Goal: Transaction & Acquisition: Book appointment/travel/reservation

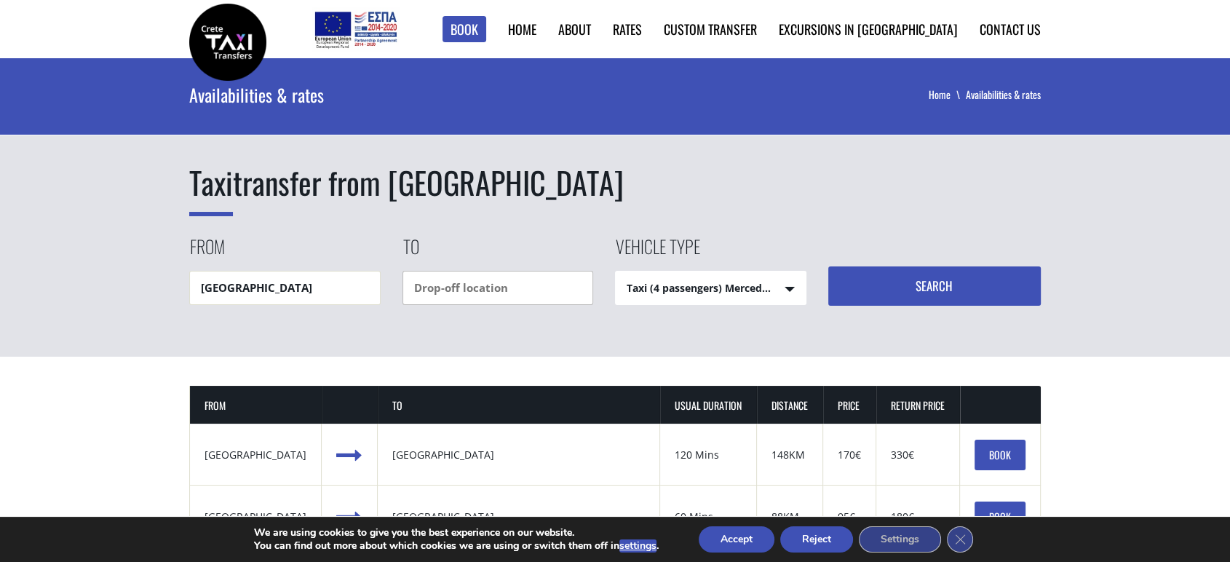
click at [442, 291] on input "text" at bounding box center [497, 288] width 191 height 34
click at [664, 288] on select "Taxi (4 passengers) Mercedes E Class Mini Van (7 passengers) Mercedes Vito Mini…" at bounding box center [711, 288] width 190 height 35
click at [616, 271] on select "Taxi (4 passengers) Mercedes E Class Mini Van (7 passengers) Mercedes Vito Mini…" at bounding box center [711, 288] width 190 height 35
click at [480, 292] on input "dedaloa" at bounding box center [497, 288] width 191 height 34
type input "dedalos beach"
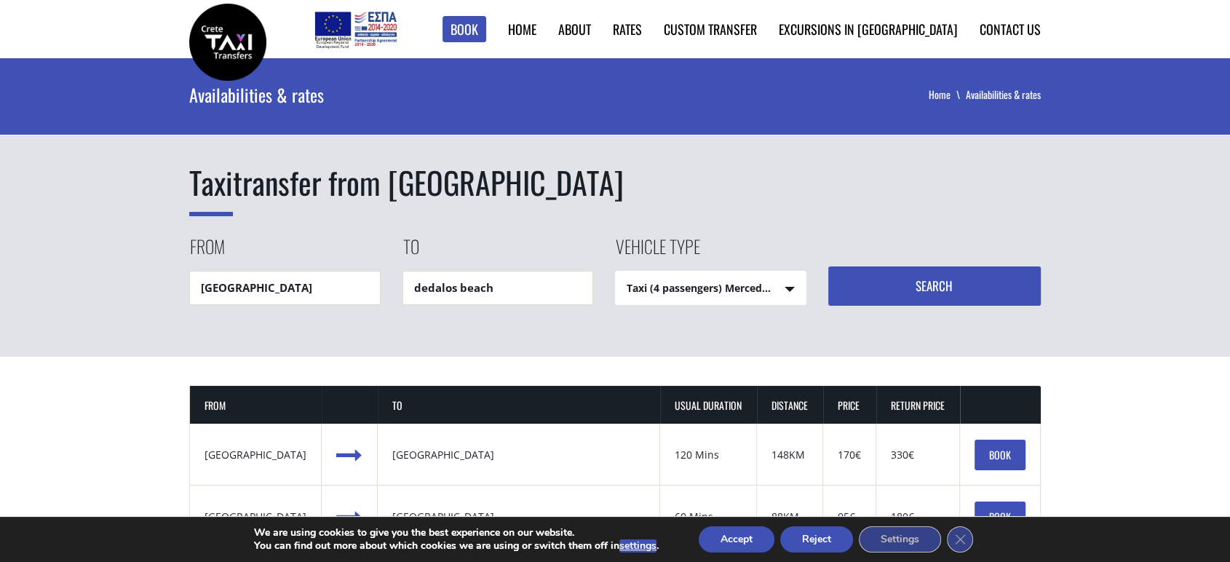
click at [916, 284] on button "Search" at bounding box center [934, 285] width 213 height 39
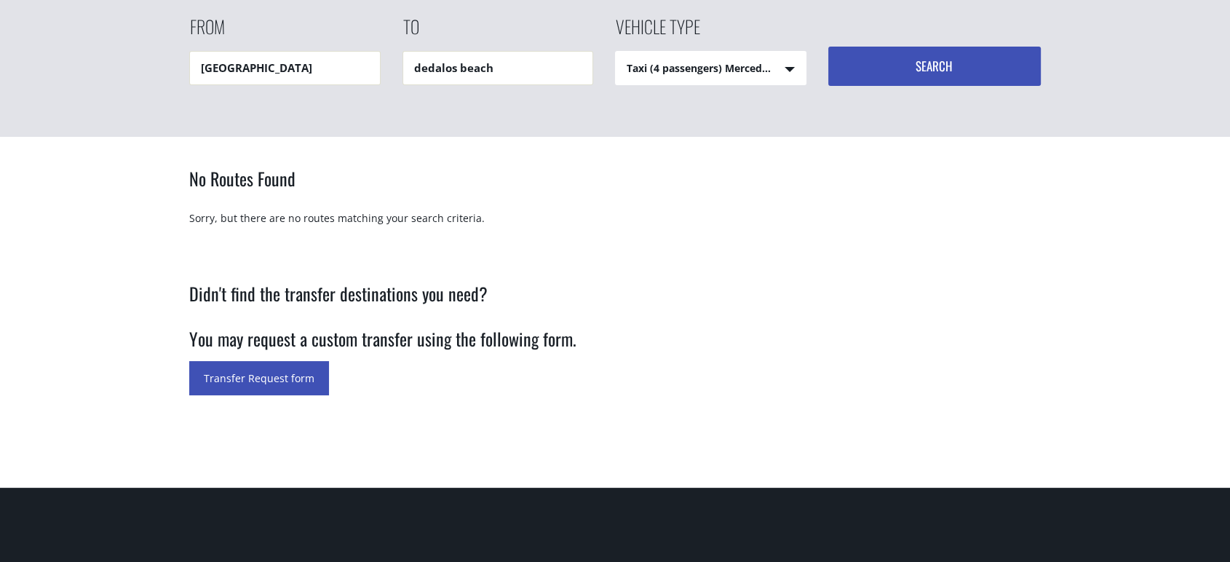
scroll to position [242, 0]
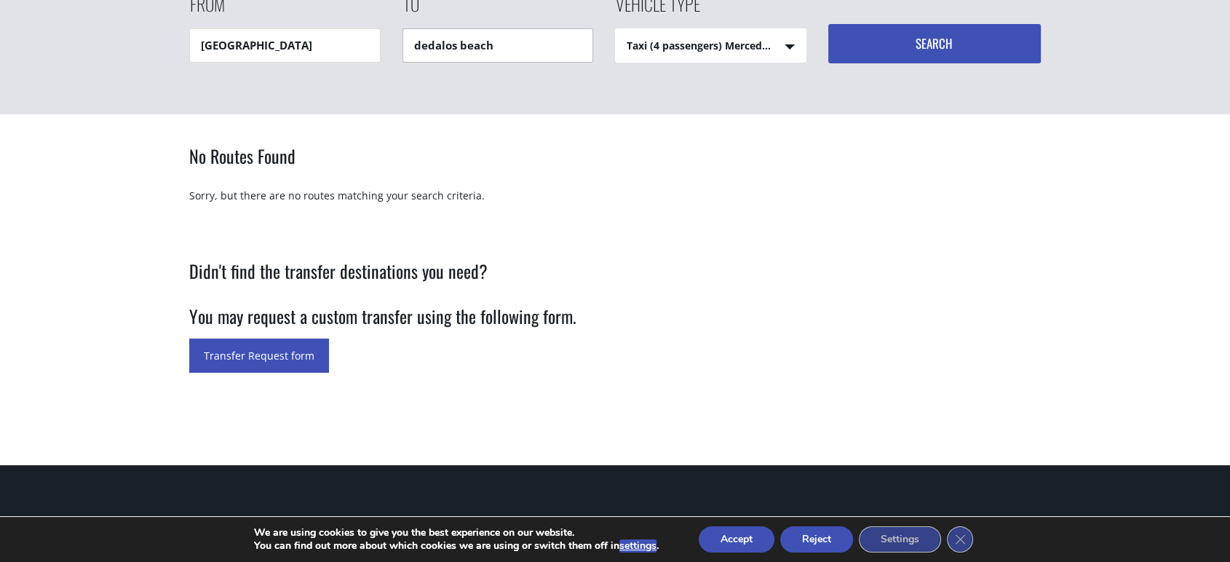
click at [501, 41] on input "dedalos beach" at bounding box center [497, 45] width 191 height 34
drag, startPoint x: 522, startPoint y: 41, endPoint x: 330, endPoint y: 59, distance: 192.2
click at [330, 59] on div "From Heraklion airport To dedalos beach Vehicle type Taxi (4 passengers) Merced…" at bounding box center [614, 27] width 851 height 72
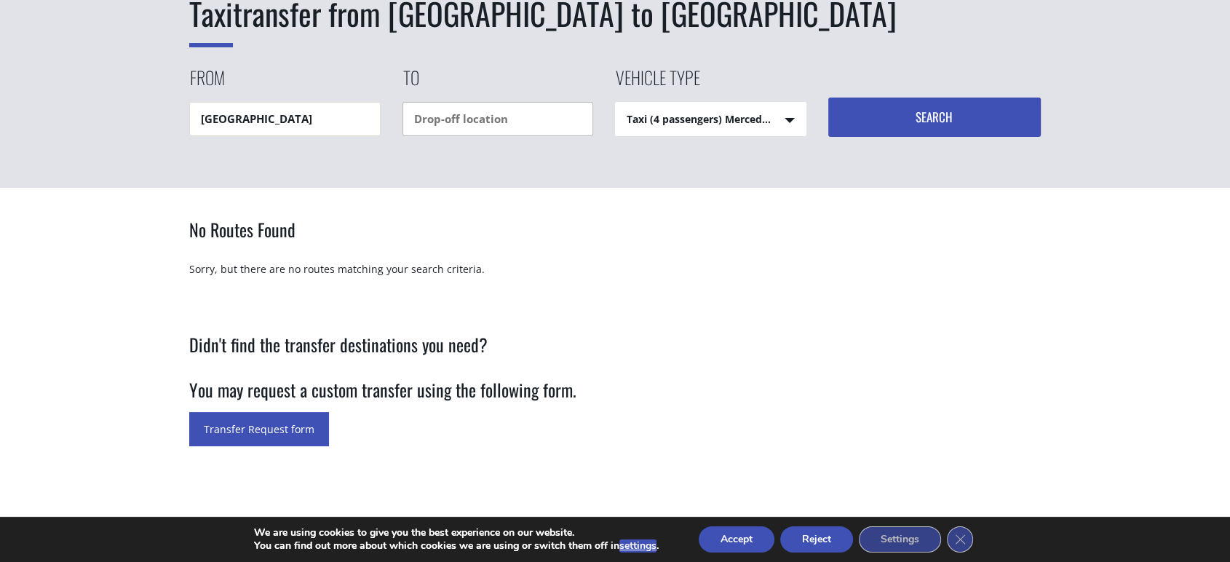
scroll to position [0, 0]
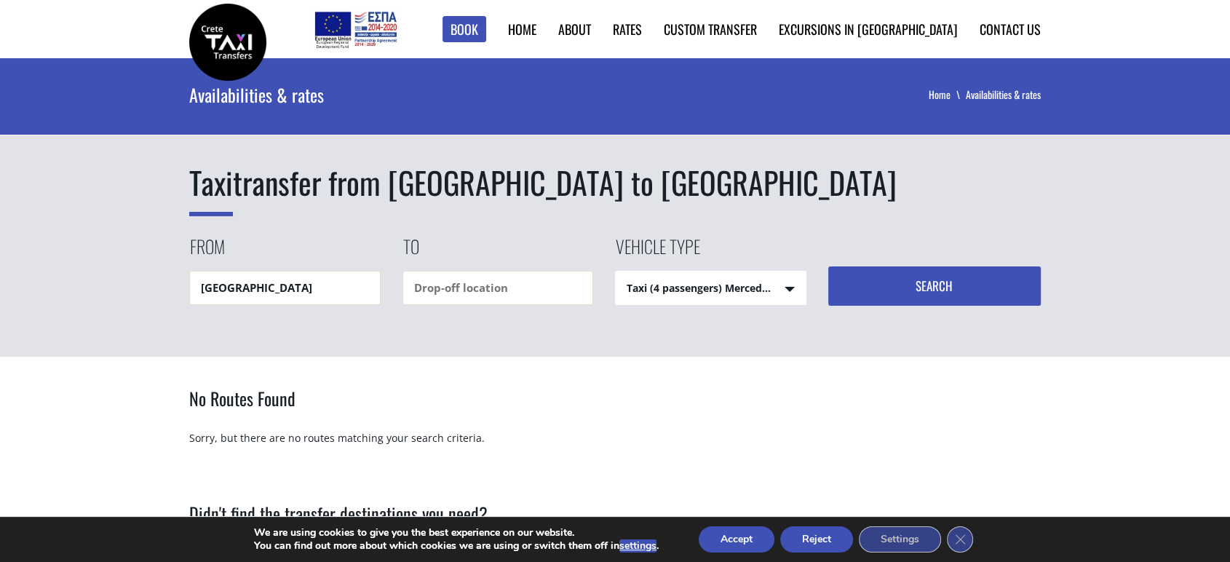
click at [235, 52] on img at bounding box center [227, 42] width 77 height 77
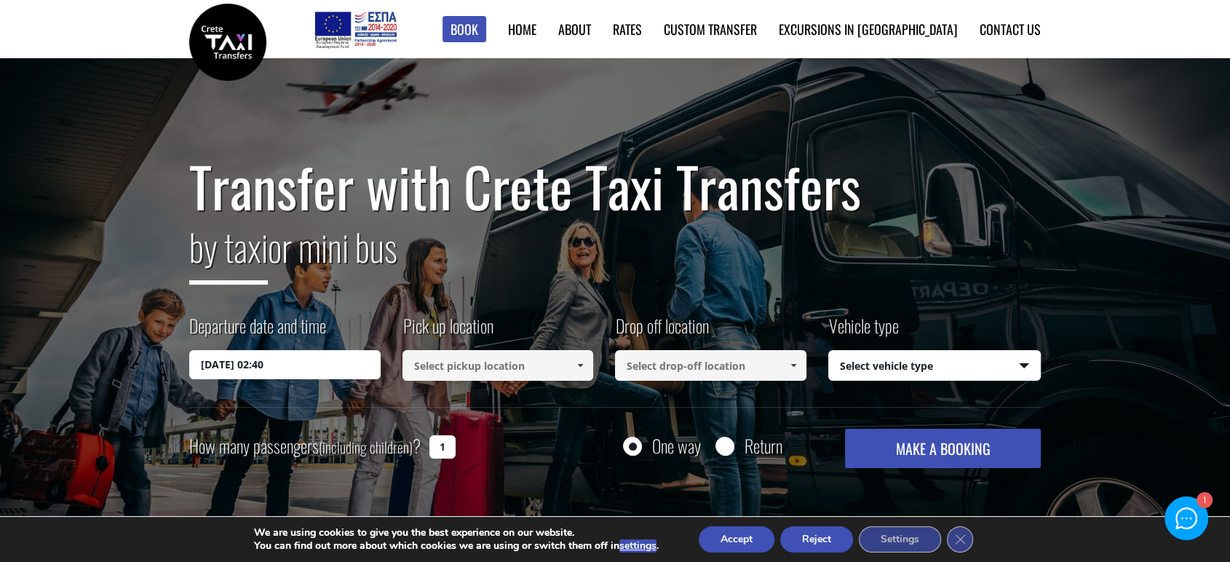
click at [335, 370] on input "[DATE] 02:40" at bounding box center [284, 364] width 191 height 29
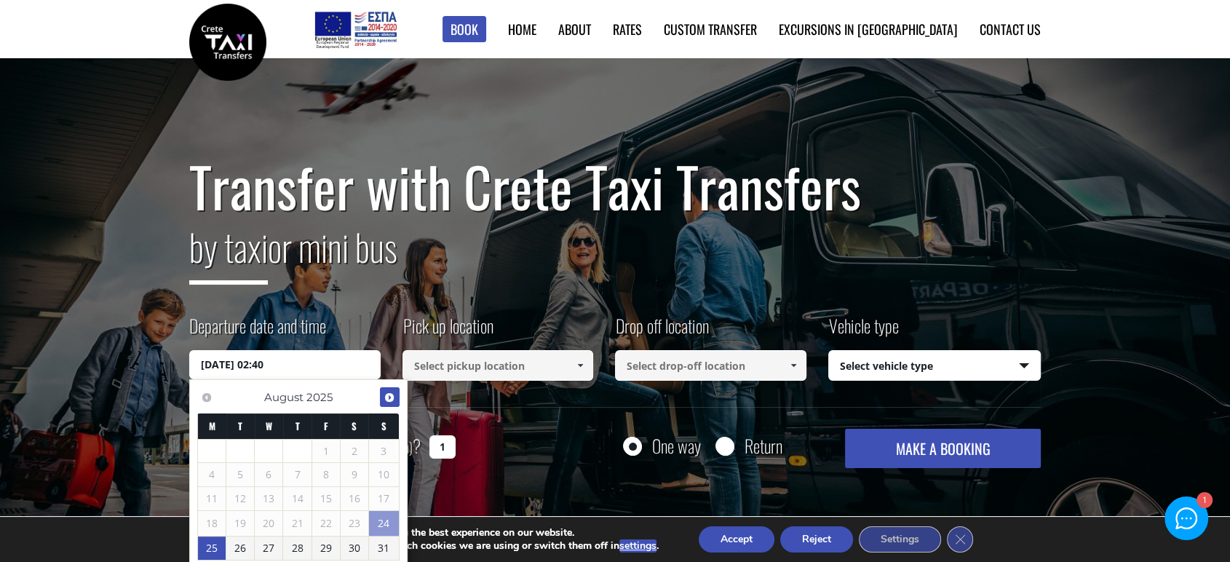
click at [383, 397] on span "Next" at bounding box center [389, 397] width 12 height 12
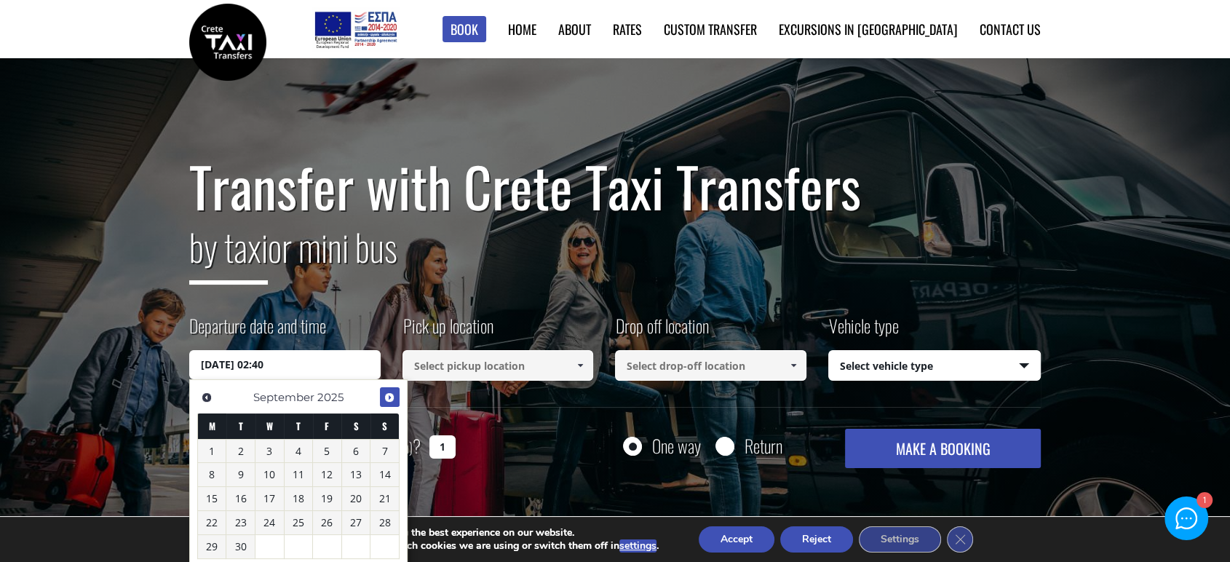
click at [383, 397] on span "Next" at bounding box center [389, 397] width 12 height 12
click at [297, 501] on link "16" at bounding box center [298, 498] width 28 height 23
click at [298, 524] on link "23" at bounding box center [298, 522] width 28 height 23
click at [298, 505] on link "16" at bounding box center [298, 498] width 28 height 23
type input "[DATE] 00:00"
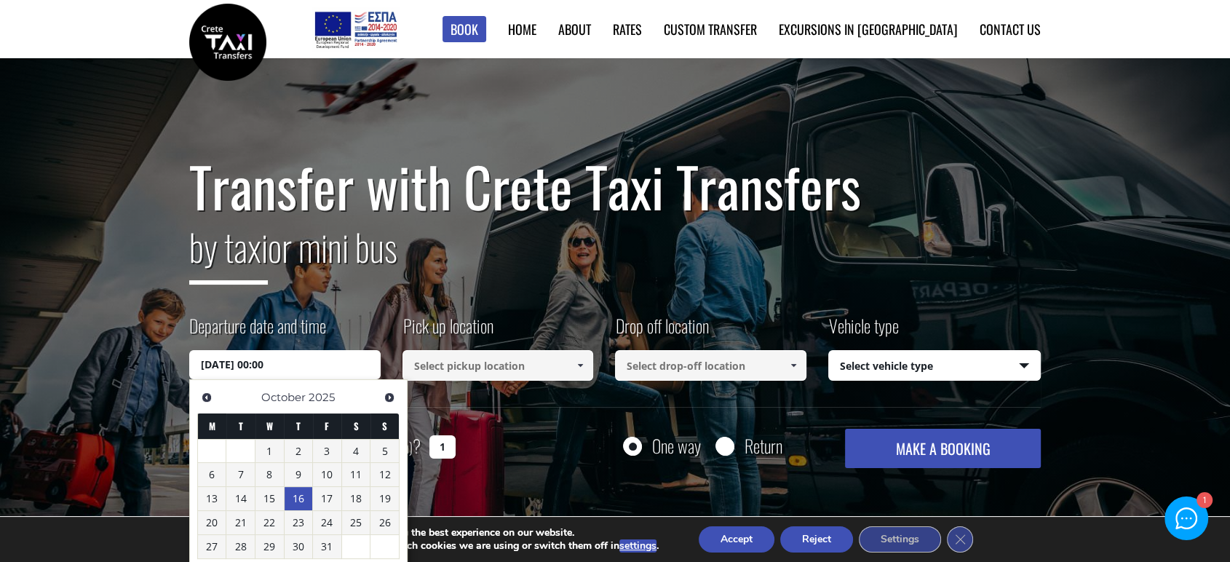
click at [482, 365] on input at bounding box center [497, 365] width 191 height 31
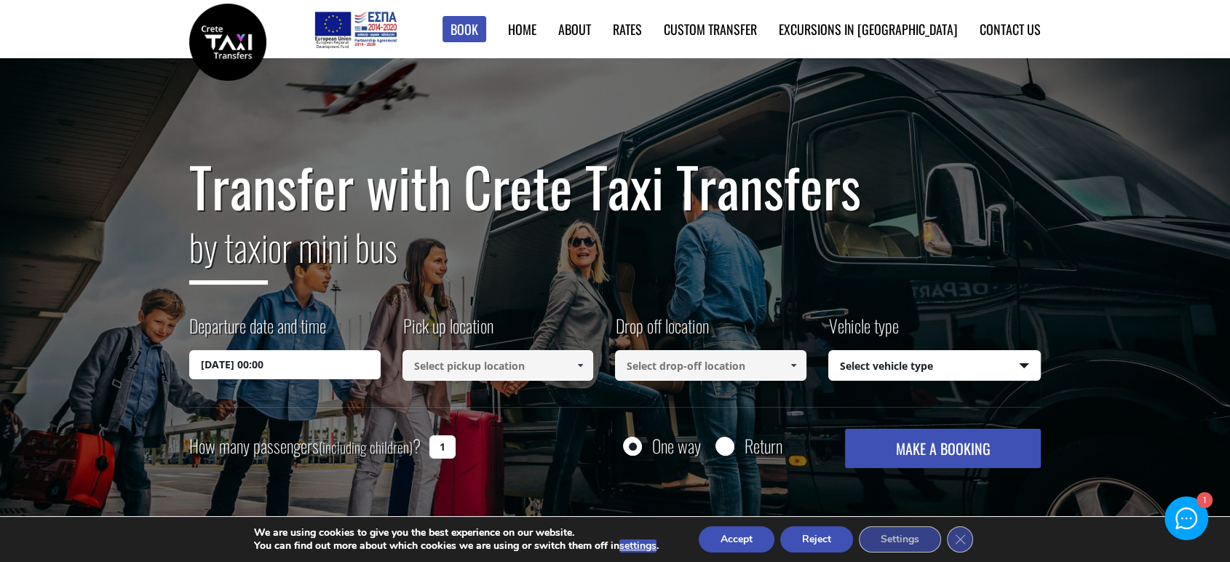
click at [519, 367] on input at bounding box center [497, 365] width 191 height 31
click at [578, 365] on span at bounding box center [580, 365] width 12 height 12
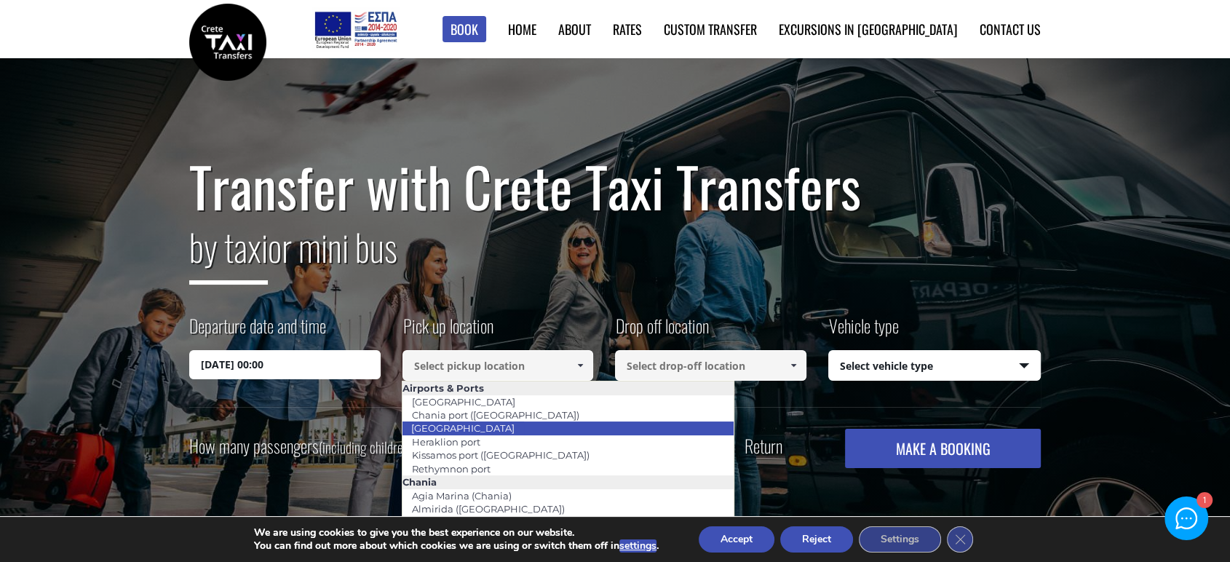
click at [560, 423] on li "[GEOGRAPHIC_DATA]" at bounding box center [567, 427] width 331 height 13
type input "[GEOGRAPHIC_DATA]"
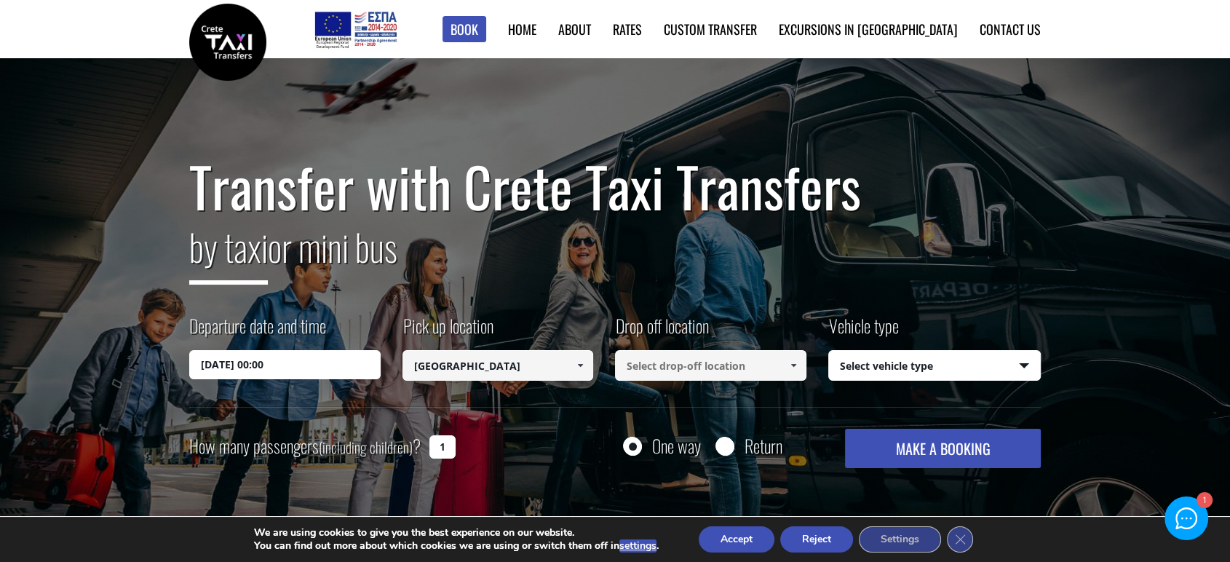
click at [653, 373] on input at bounding box center [710, 365] width 191 height 31
click at [796, 366] on span at bounding box center [793, 365] width 12 height 12
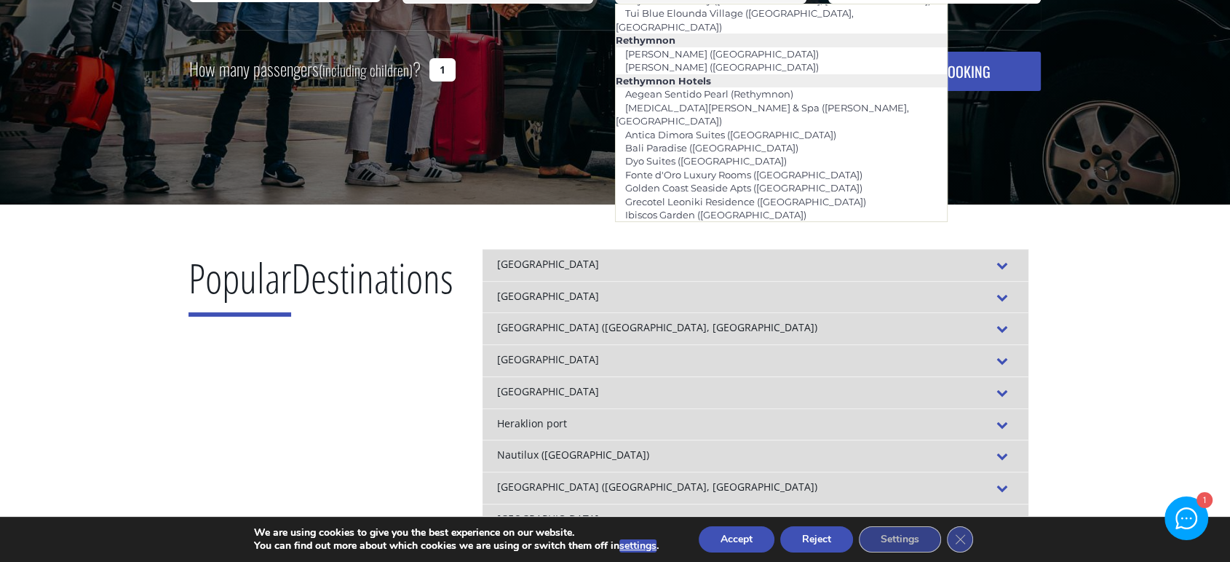
scroll to position [404, 0]
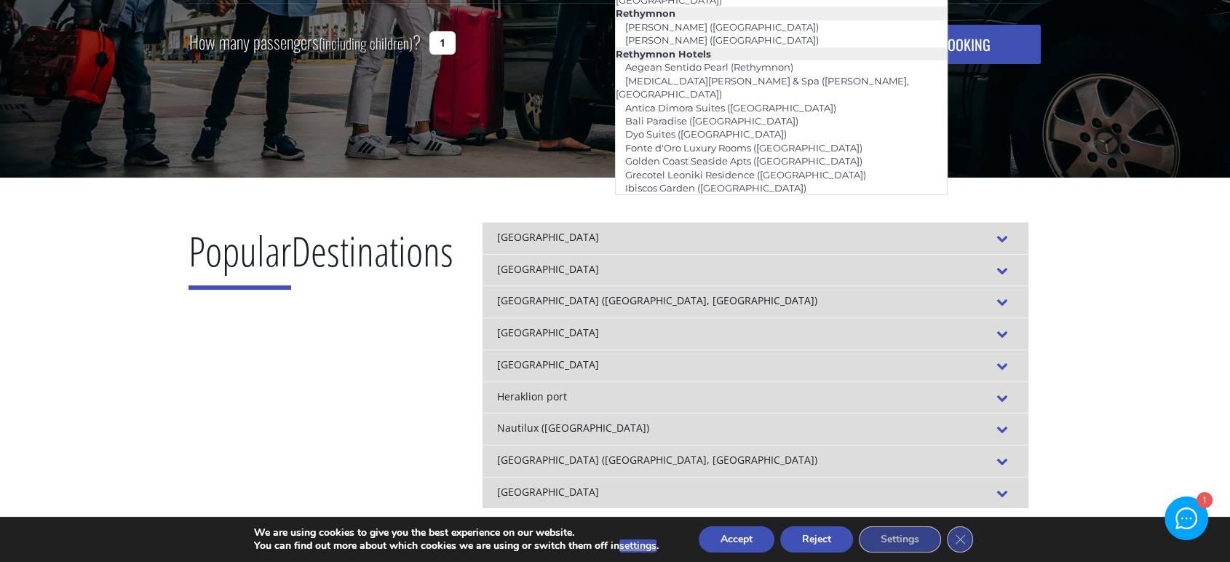
type input "d"
click at [1006, 268] on span at bounding box center [1001, 270] width 23 height 17
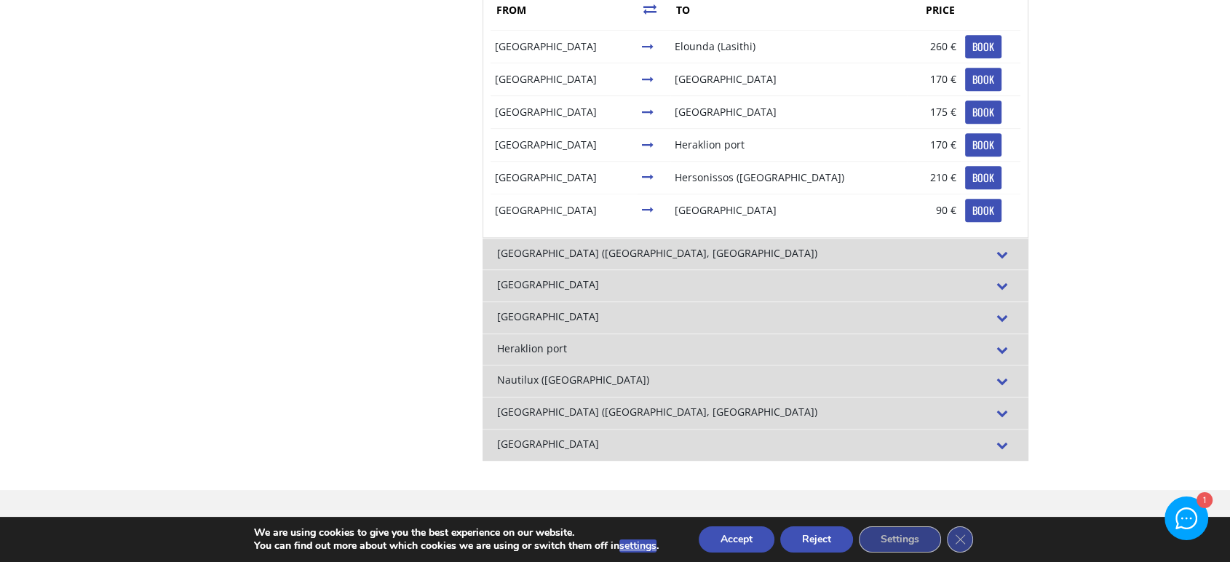
scroll to position [565, 0]
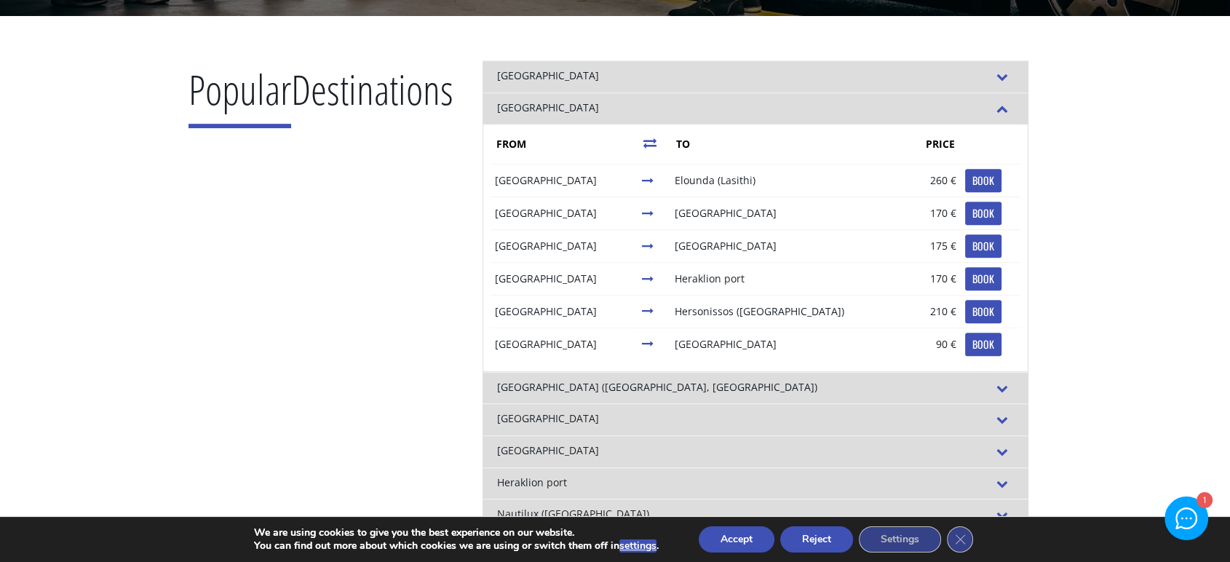
click at [947, 69] on div "[GEOGRAPHIC_DATA]" at bounding box center [755, 76] width 546 height 32
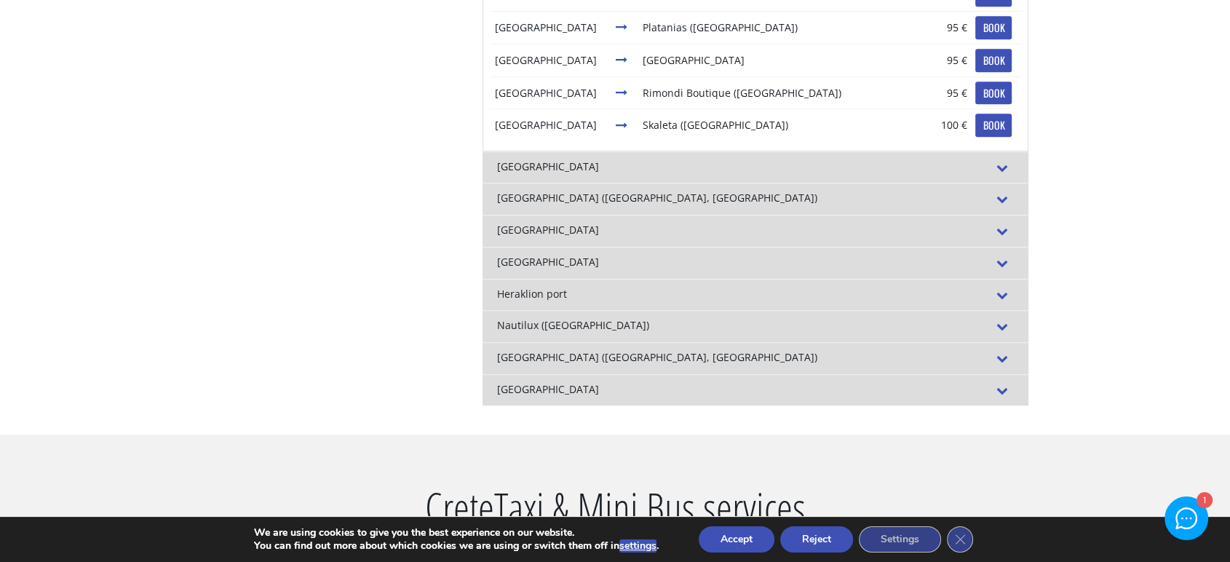
scroll to position [808, 0]
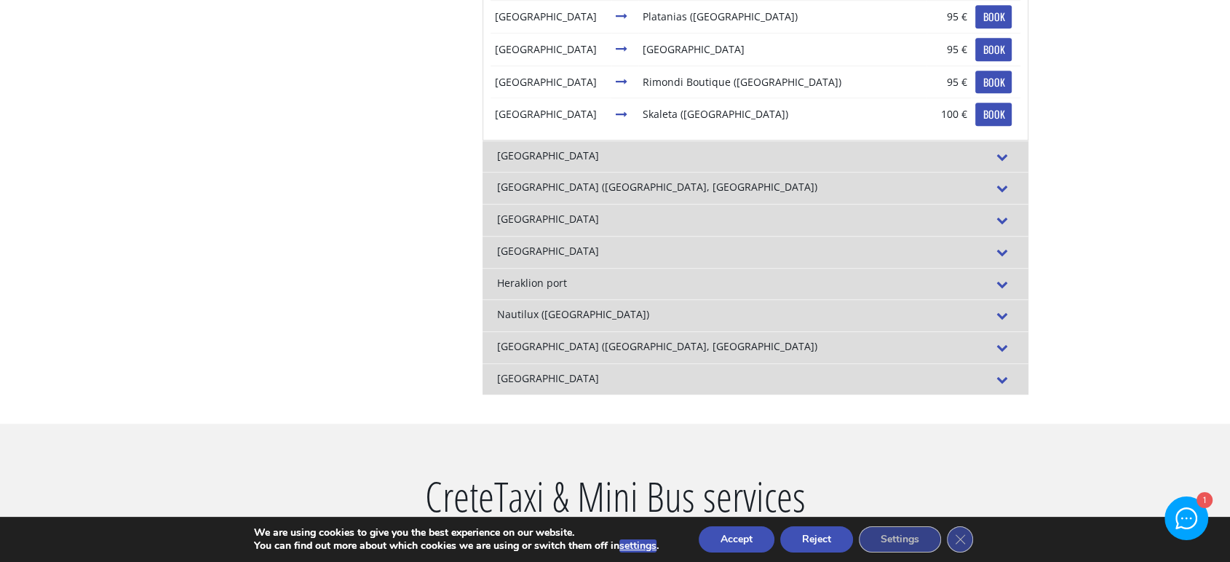
click at [813, 349] on div "[GEOGRAPHIC_DATA] ([GEOGRAPHIC_DATA], [GEOGRAPHIC_DATA])" at bounding box center [755, 347] width 546 height 32
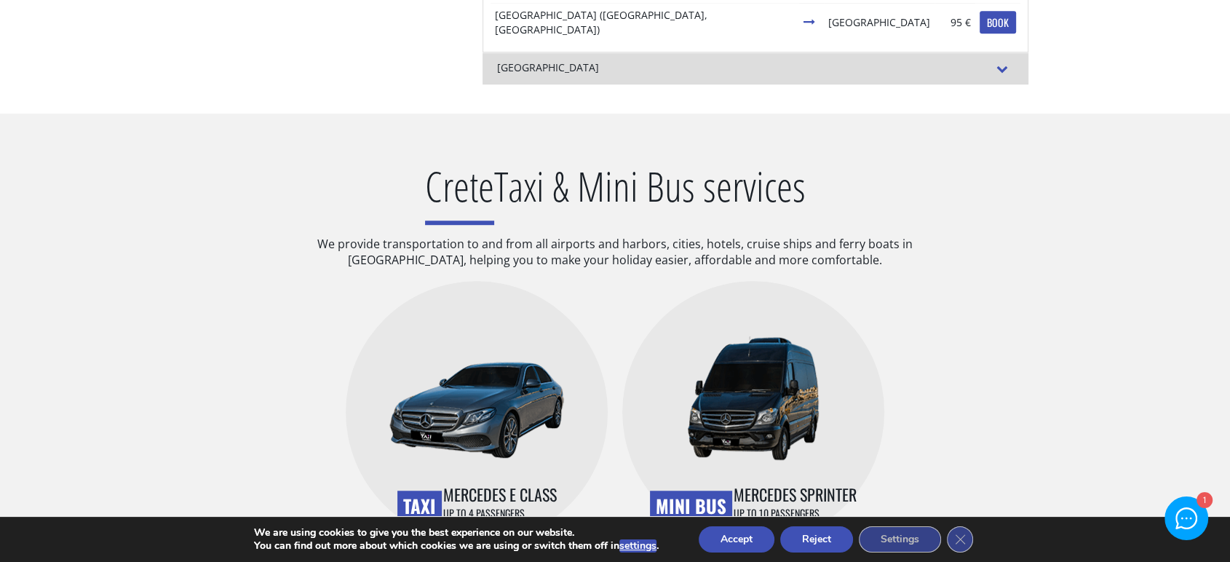
scroll to position [889, 0]
